Goal: Task Accomplishment & Management: Use online tool/utility

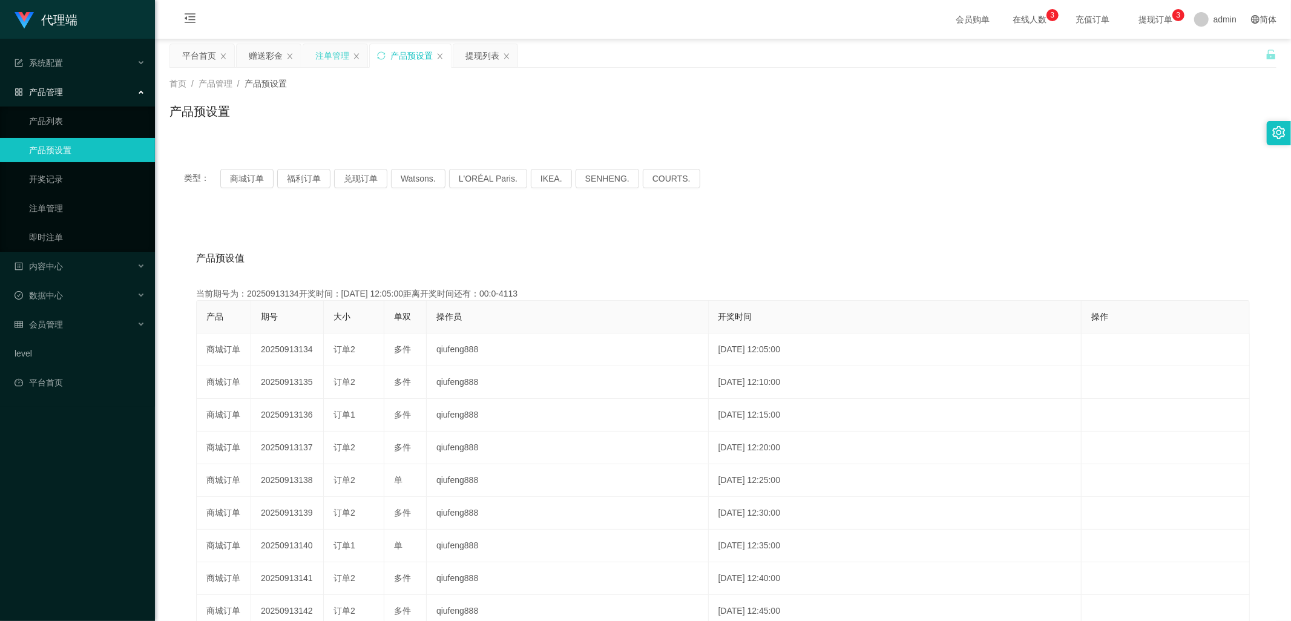
click at [330, 53] on div "注单管理" at bounding box center [332, 55] width 34 height 23
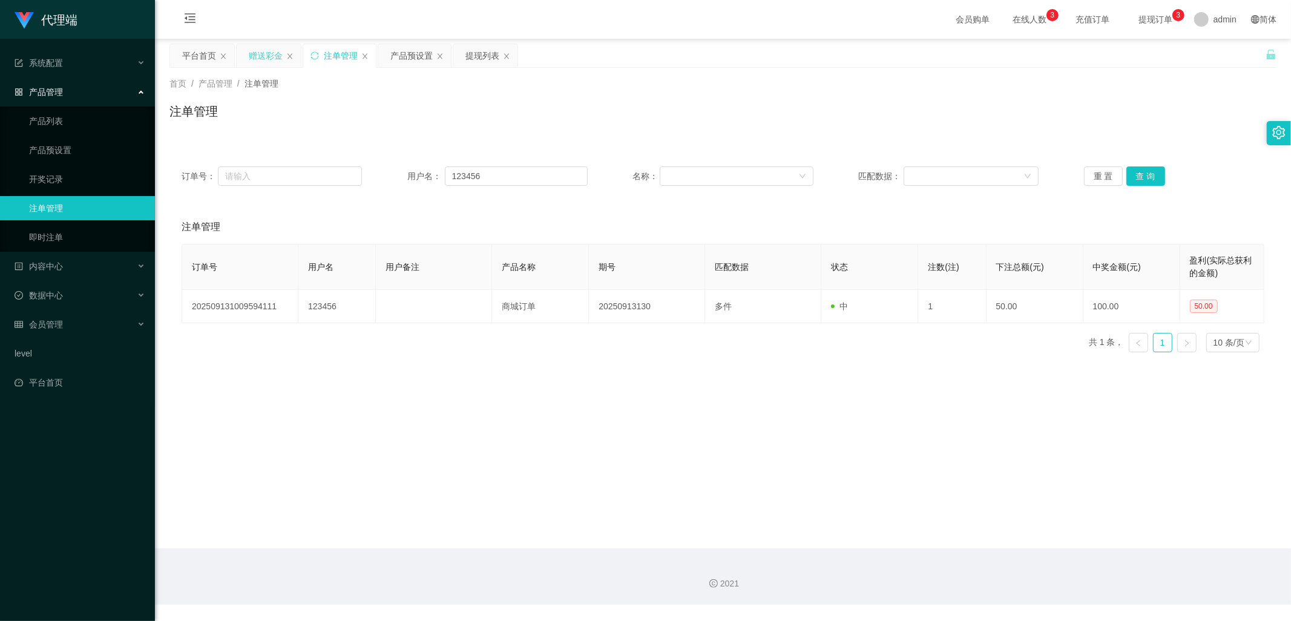
click at [266, 52] on div "赠送彩金" at bounding box center [266, 55] width 34 height 23
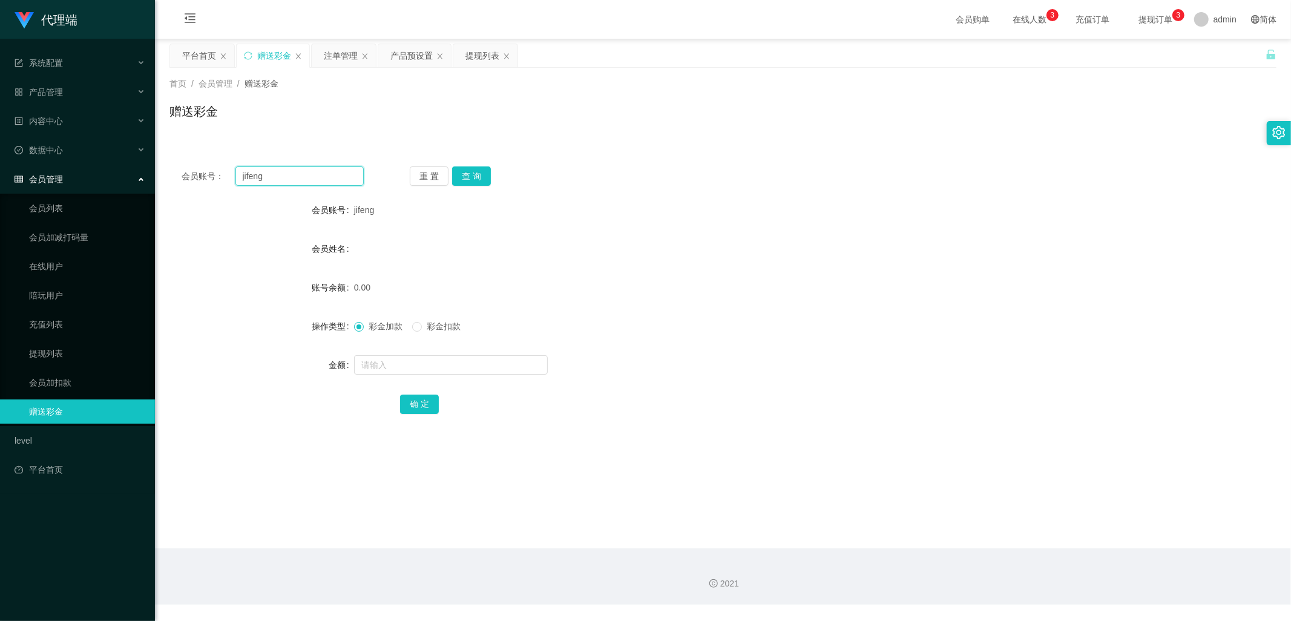
drag, startPoint x: 306, startPoint y: 176, endPoint x: 232, endPoint y: 182, distance: 74.1
click at [230, 180] on div "会员账号： [PERSON_NAME]" at bounding box center [273, 175] width 182 height 19
paste input "为了【YouTube】工作台的数据保密机制，系统会自动禁言任务相关群组以防数据泄露，导致工作台数据缺失，做单完成后，联系助理解除禁言即可，明白回复【1】"
type input "为"
click at [281, 178] on input "text" at bounding box center [299, 175] width 129 height 19
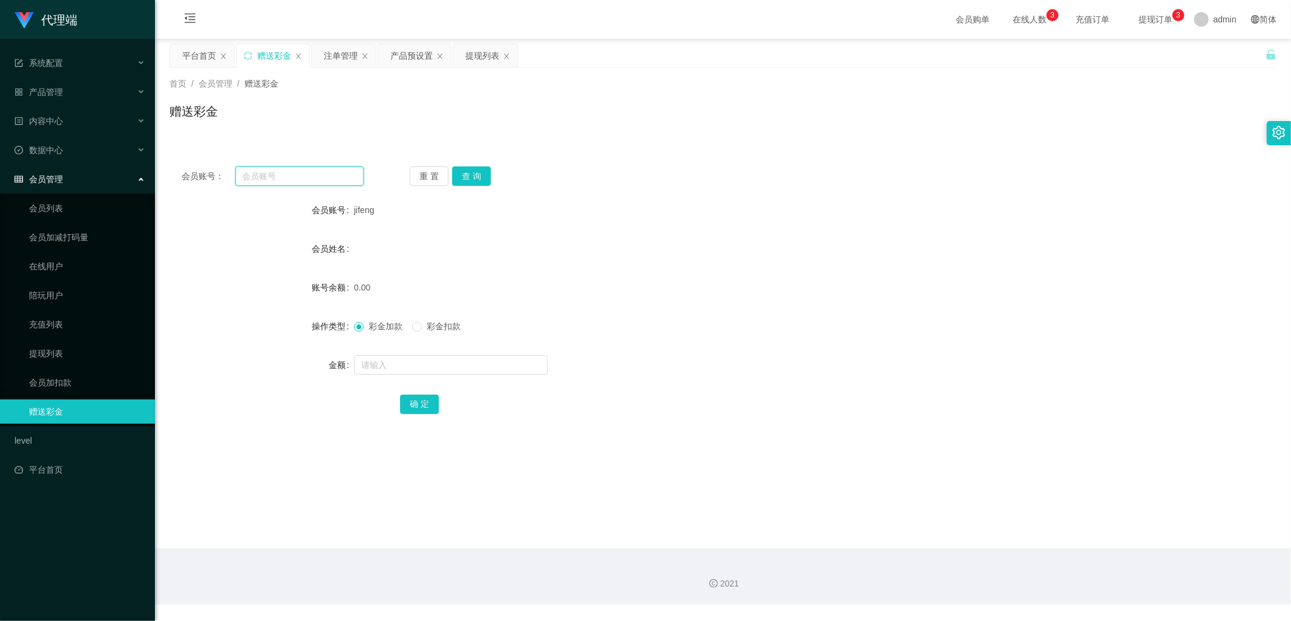
paste input "[PERSON_NAME]"
click at [458, 178] on button "查 询" at bounding box center [471, 175] width 39 height 19
click at [323, 170] on input "[PERSON_NAME]" at bounding box center [299, 175] width 129 height 19
type input "E"
